Goal: Answer question/provide support

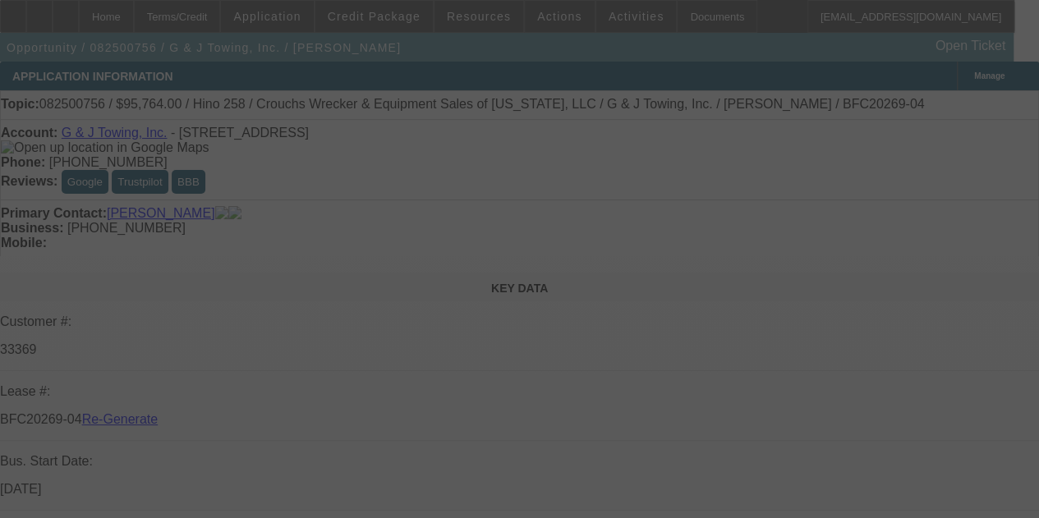
select select "4"
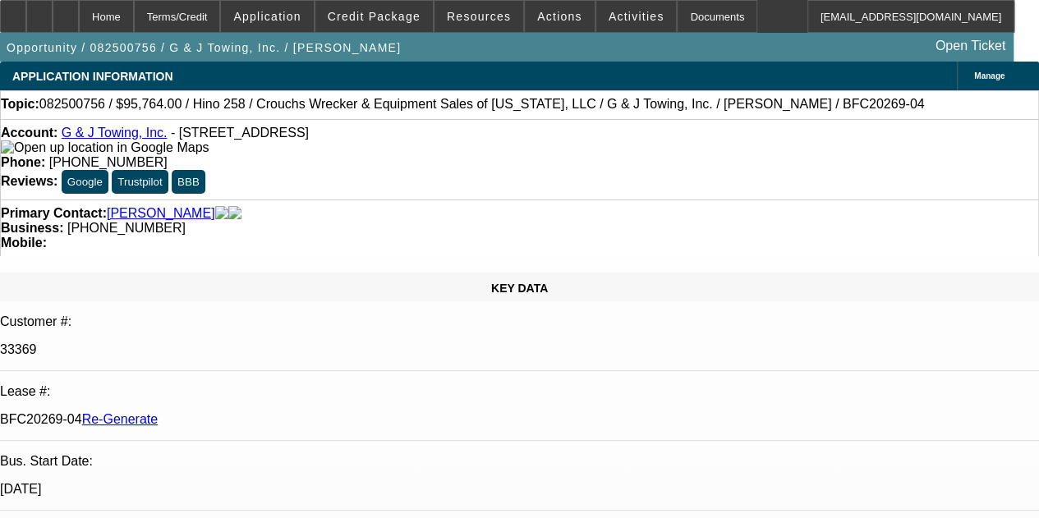
select select "0"
select select "6"
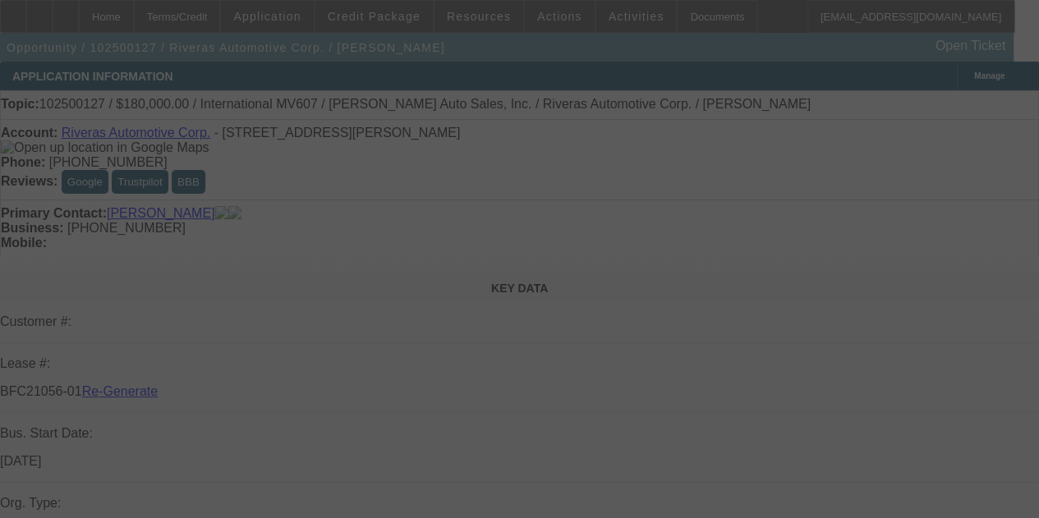
select select "3"
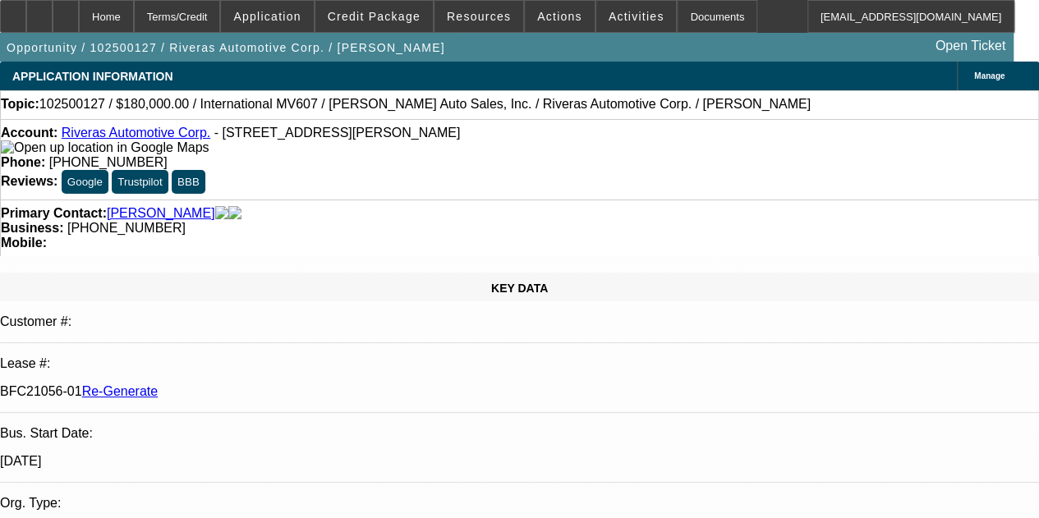
select select "0"
select select "2"
select select "0"
select select "6"
